Goal: Information Seeking & Learning: Check status

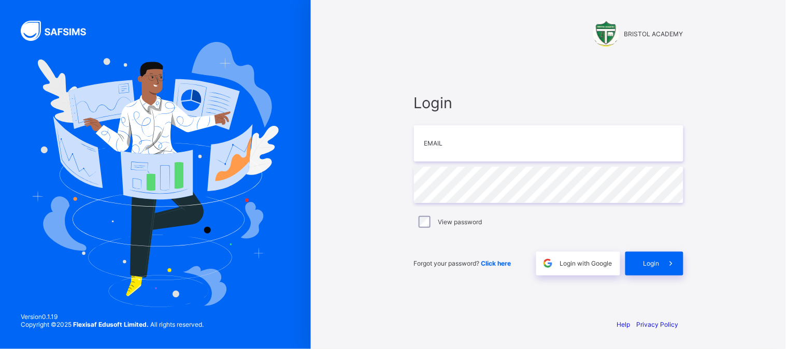
type input "**********"
click at [666, 261] on icon at bounding box center [671, 264] width 11 height 10
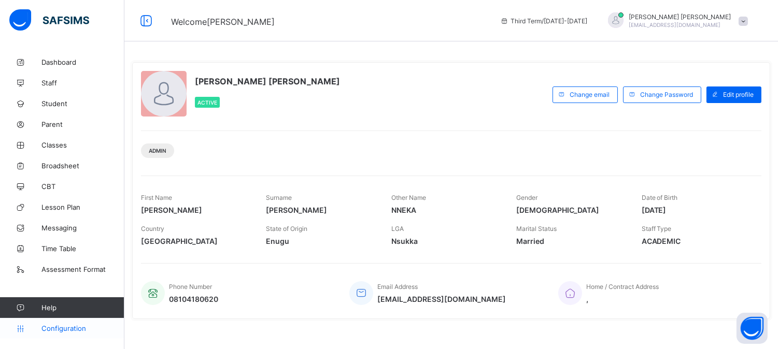
click at [51, 325] on span "Configuration" at bounding box center [82, 328] width 82 height 8
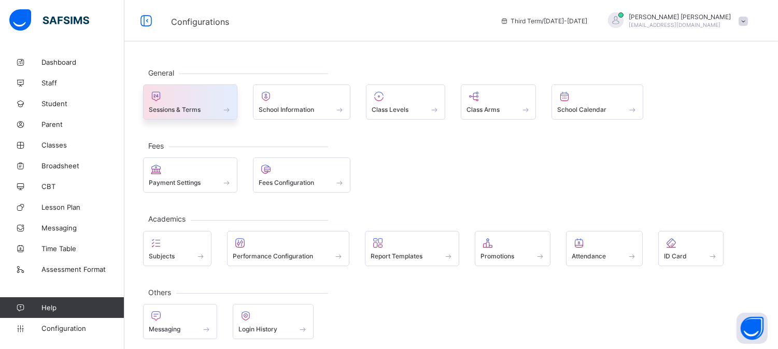
click at [154, 108] on span "Sessions & Terms" at bounding box center [175, 110] width 52 height 8
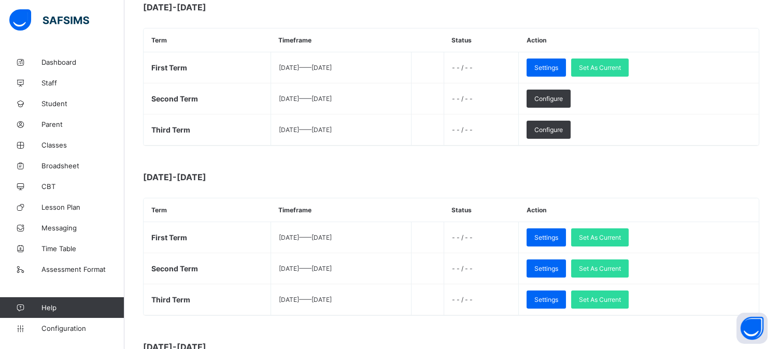
scroll to position [345, 0]
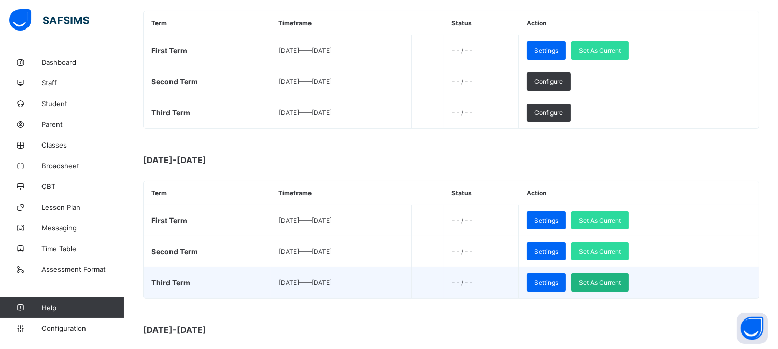
click at [621, 282] on span "Set As Current" at bounding box center [600, 283] width 42 height 8
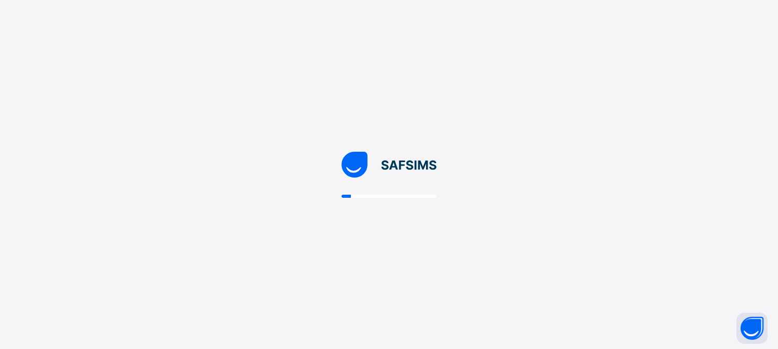
scroll to position [0, 0]
click at [628, 282] on div at bounding box center [393, 174] width 786 height 349
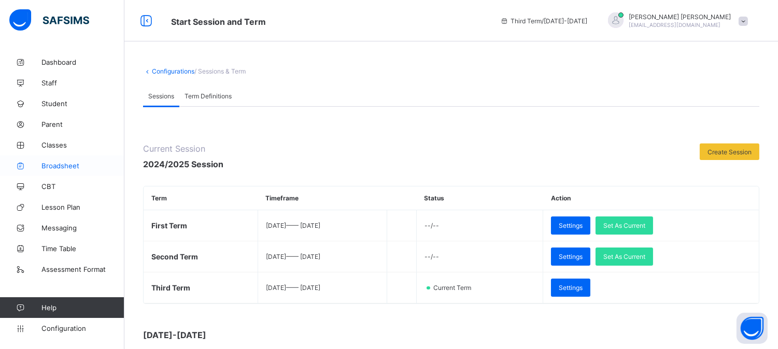
click at [63, 164] on span "Broadsheet" at bounding box center [82, 166] width 83 height 8
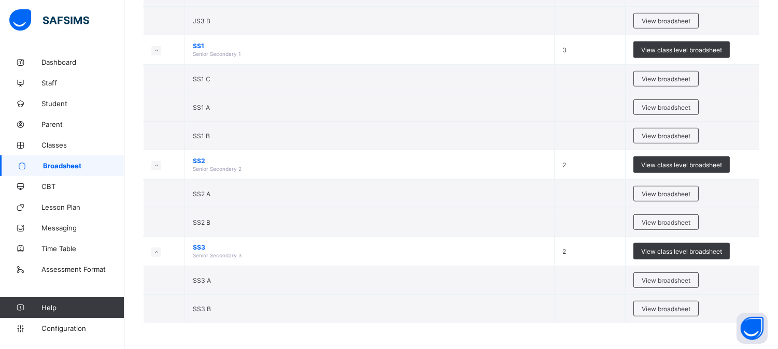
scroll to position [1156, 0]
click at [653, 281] on span "View broadsheet" at bounding box center [665, 281] width 49 height 8
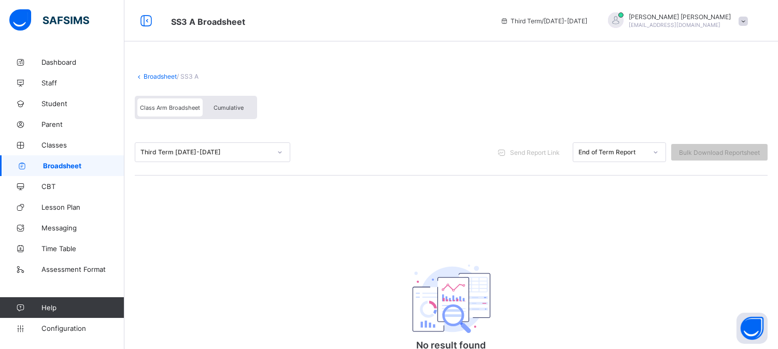
click at [279, 150] on icon at bounding box center [280, 152] width 6 height 10
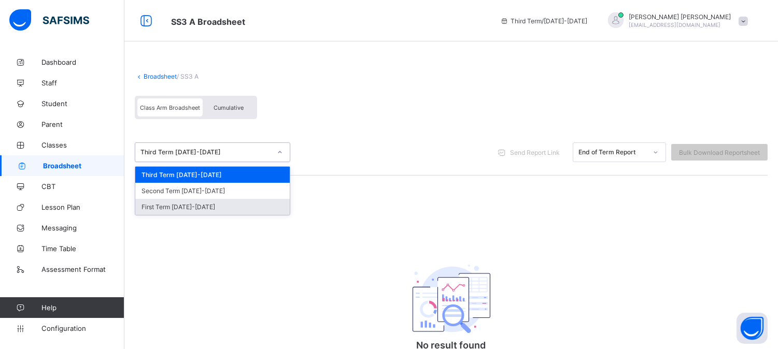
click at [225, 205] on div "First Term 2024-2025" at bounding box center [212, 207] width 154 height 16
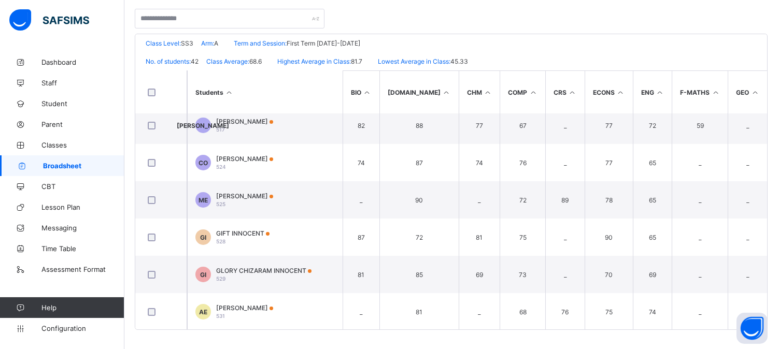
scroll to position [446, 0]
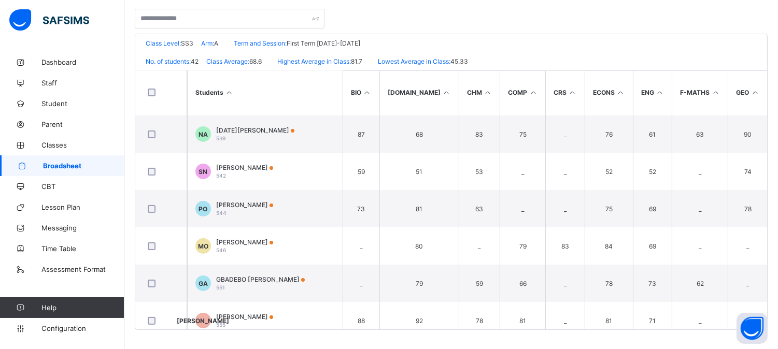
click at [776, 292] on div "Broadsheet / SS3 A Class Arm Broadsheet Cumulative First Term 2024-2025 Send Re…" at bounding box center [450, 96] width 653 height 508
click at [767, 188] on div "BRISTOL ACADEMY Date: 17th Sep 2025, 4:19:29 pm Class Level: SS3 Arm: A Term an…" at bounding box center [451, 182] width 633 height 296
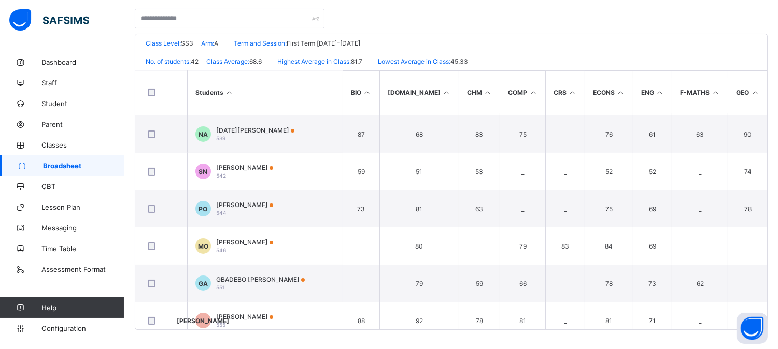
click at [767, 188] on div "BRISTOL ACADEMY Date: 17th Sep 2025, 4:19:29 pm Class Level: SS3 Arm: A Term an…" at bounding box center [451, 182] width 633 height 296
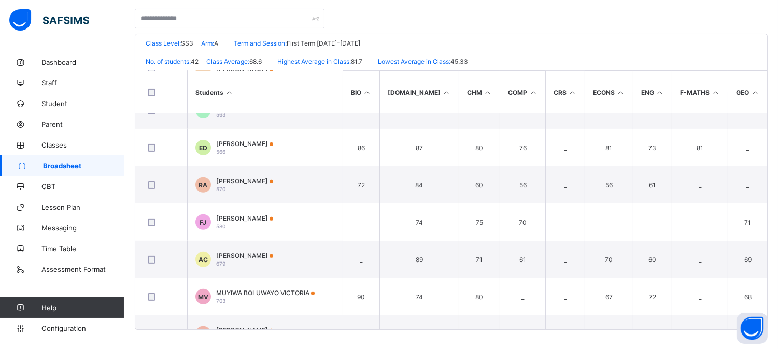
scroll to position [791, 0]
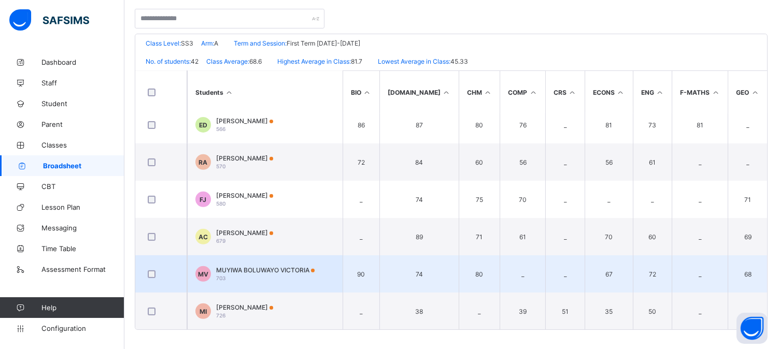
click at [294, 277] on div "MUYIWA BOLUWAYO VICTORIA 703" at bounding box center [265, 274] width 98 height 16
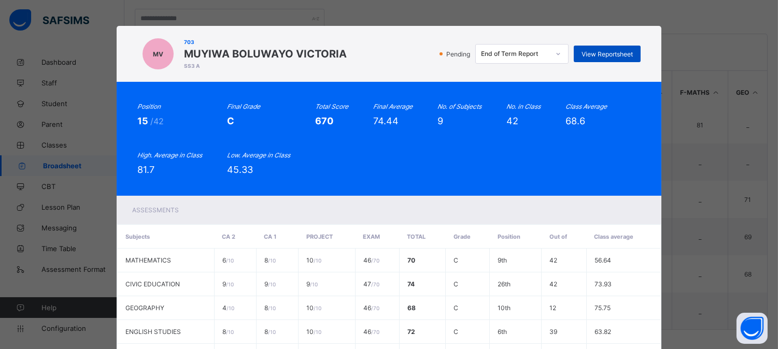
click at [604, 53] on span "View Reportsheet" at bounding box center [606, 54] width 51 height 8
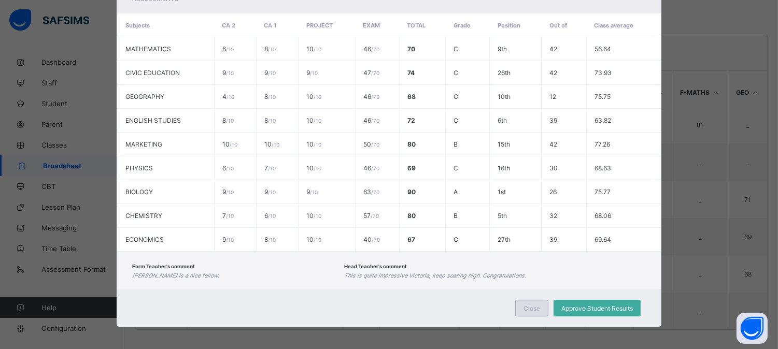
click at [531, 307] on span "Close" at bounding box center [531, 309] width 17 height 8
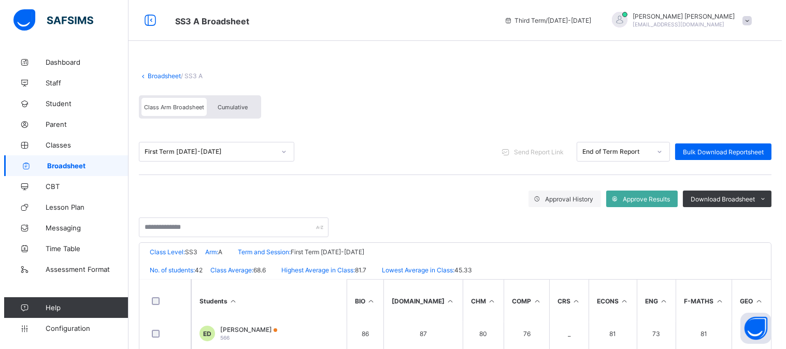
scroll to position [0, 0]
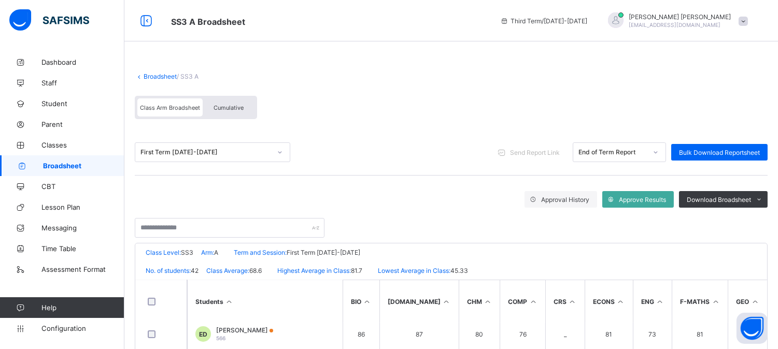
click at [748, 21] on span at bounding box center [742, 21] width 9 height 9
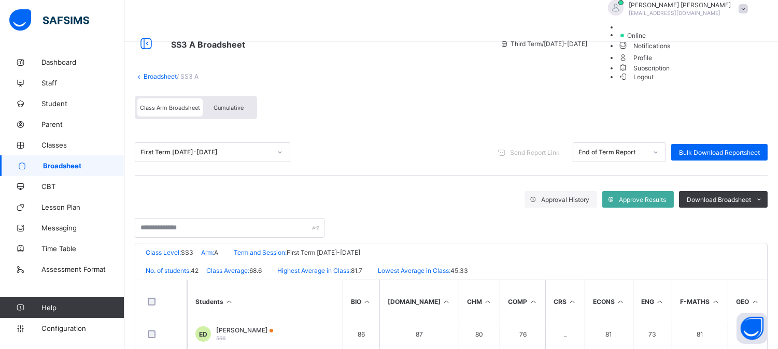
click at [654, 82] on span "Logout" at bounding box center [636, 77] width 36 height 11
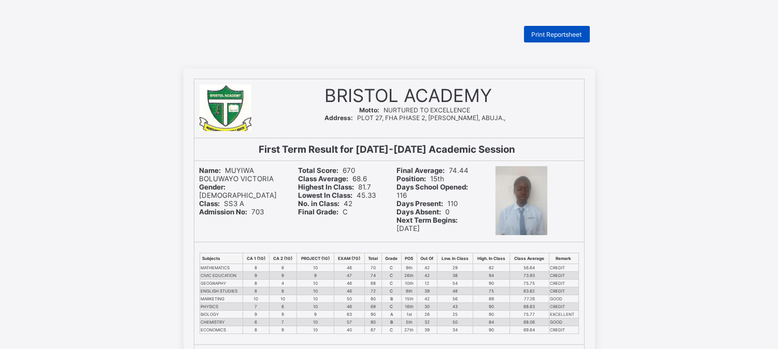
click at [566, 31] on span "Print Reportsheet" at bounding box center [557, 35] width 50 height 8
